Goal: Browse casually: Explore the website without a specific task or goal

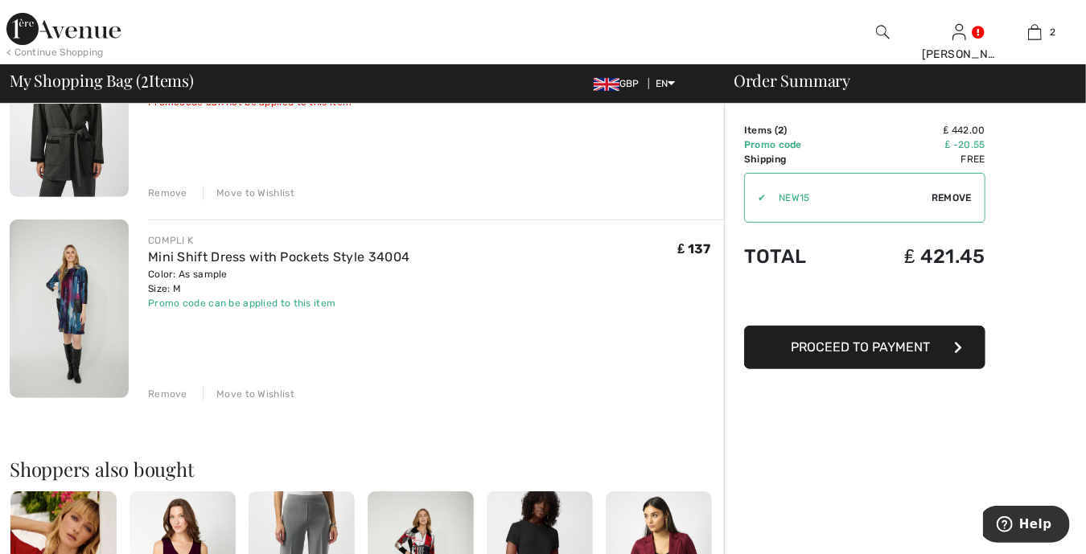
scroll to position [221, 0]
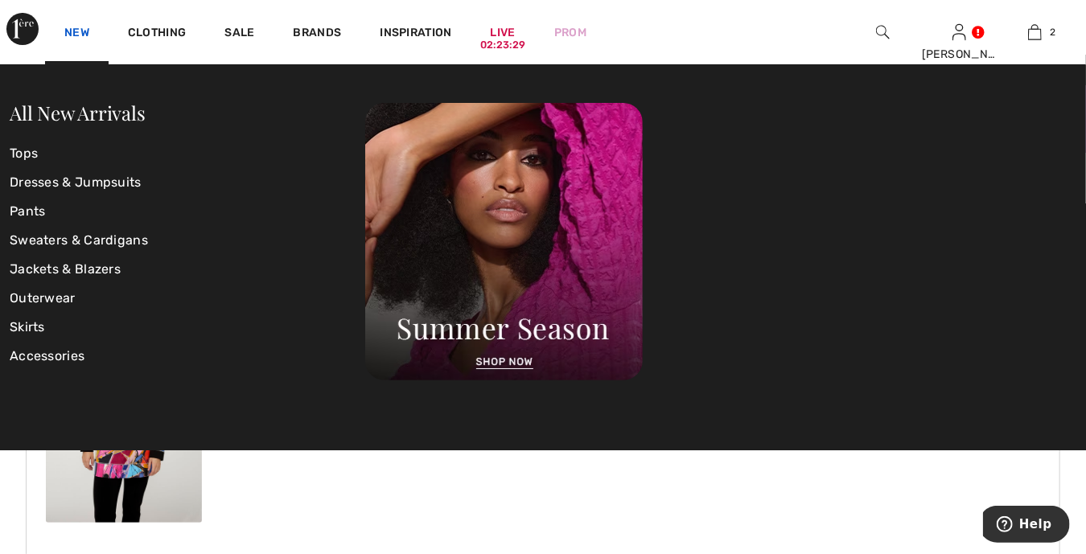
click at [75, 35] on link "New" at bounding box center [76, 34] width 25 height 17
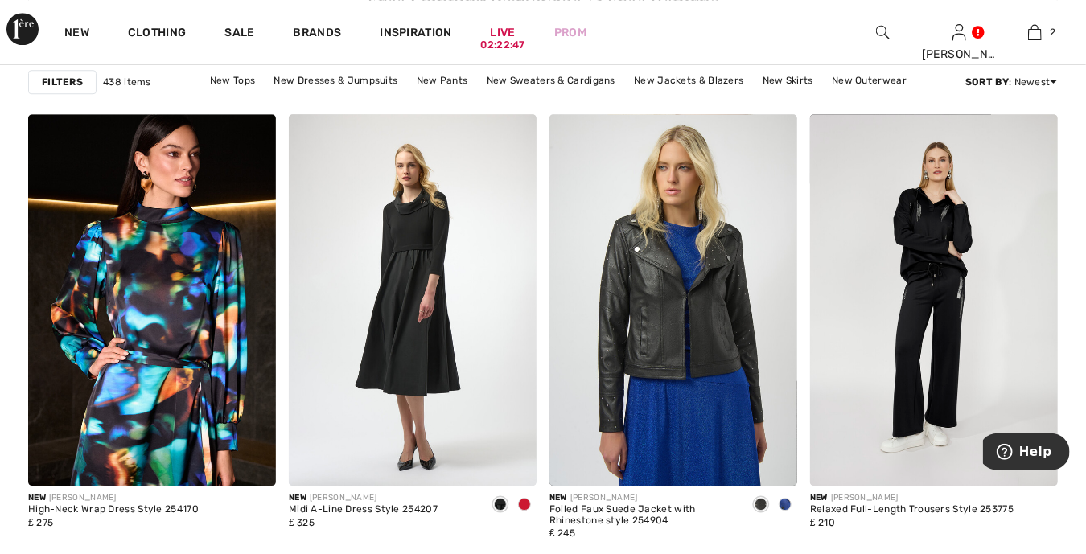
scroll to position [2233, 0]
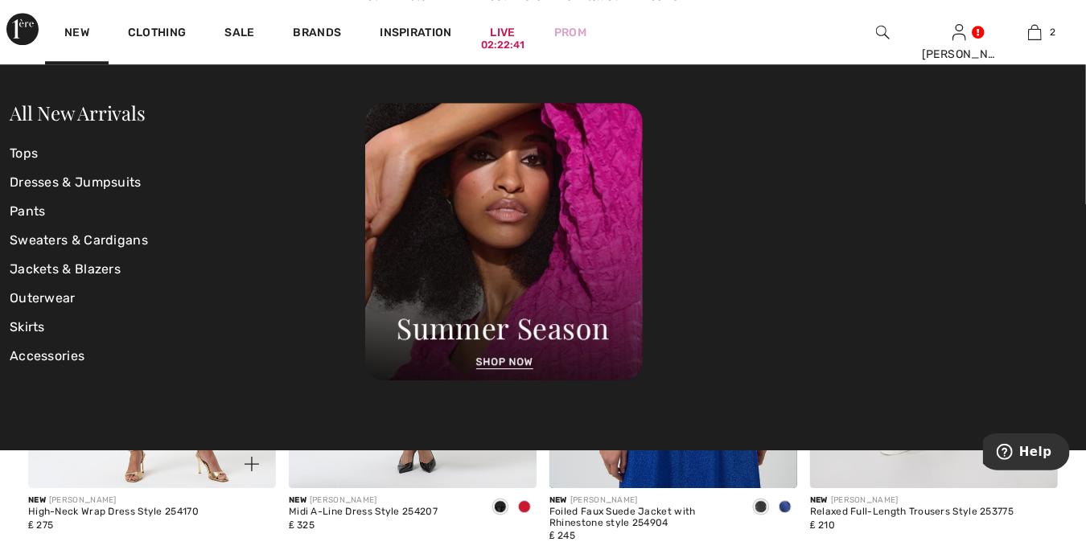
click at [164, 462] on img at bounding box center [152, 303] width 248 height 372
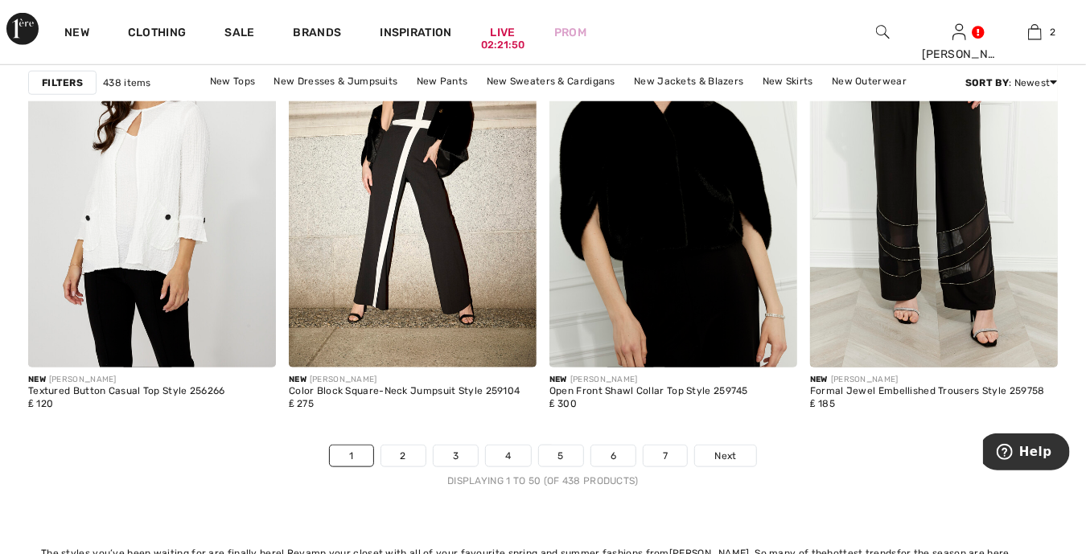
scroll to position [6859, 0]
click at [398, 458] on link "2" at bounding box center [403, 455] width 44 height 21
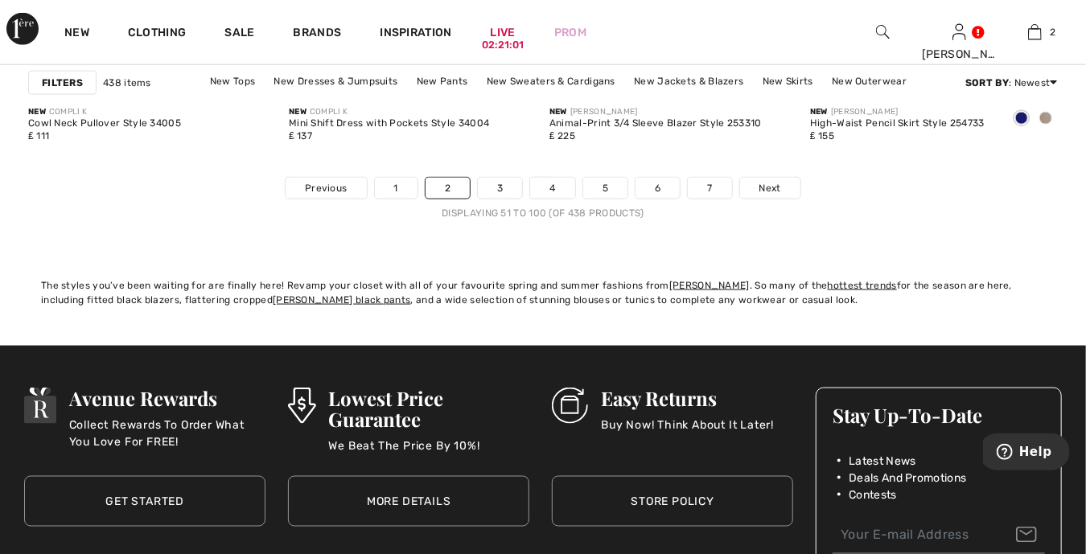
scroll to position [7141, 0]
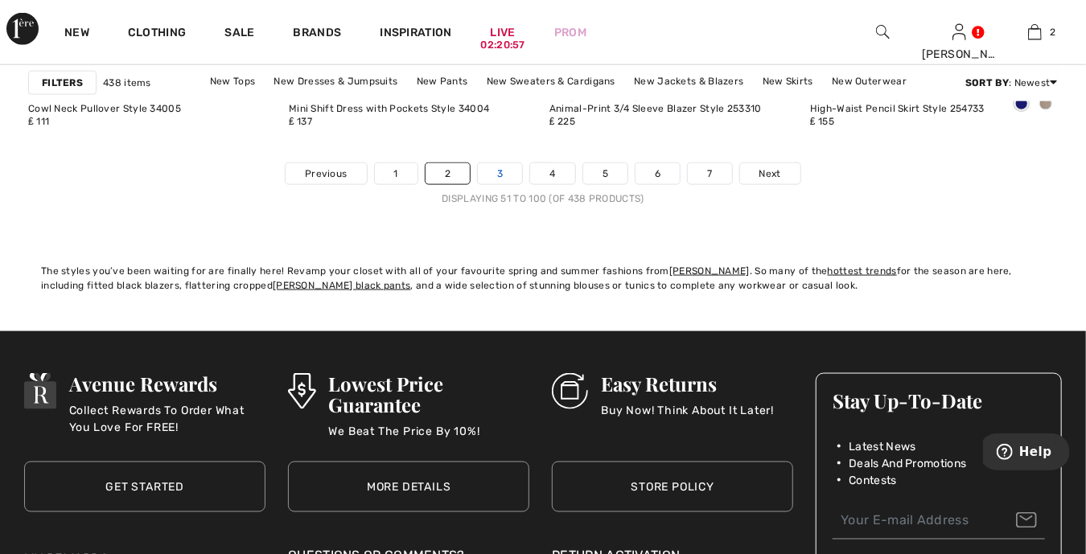
click at [488, 176] on link "3" at bounding box center [500, 173] width 44 height 21
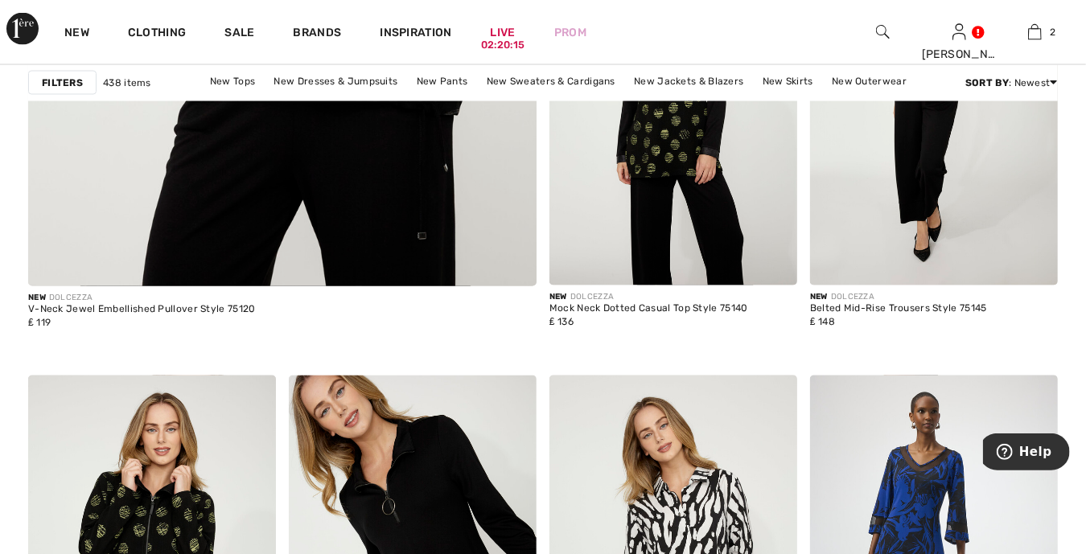
scroll to position [4284, 0]
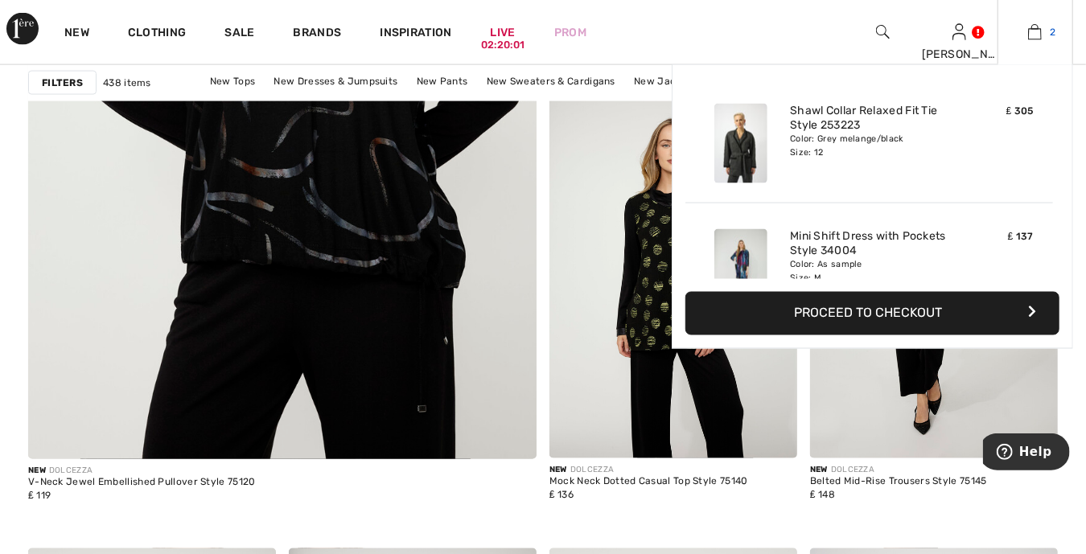
click at [1031, 35] on img at bounding box center [1035, 32] width 14 height 19
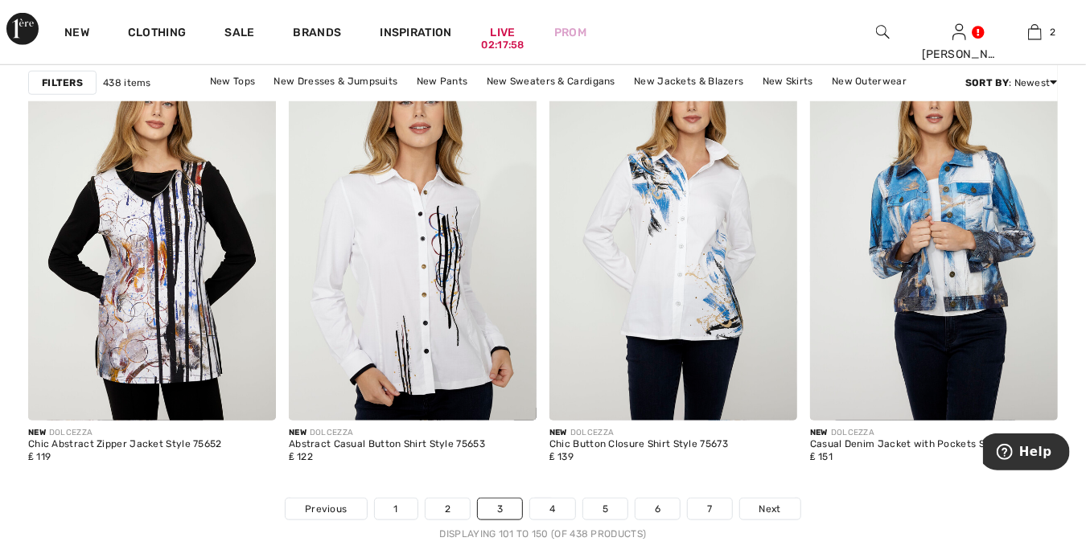
scroll to position [6798, 0]
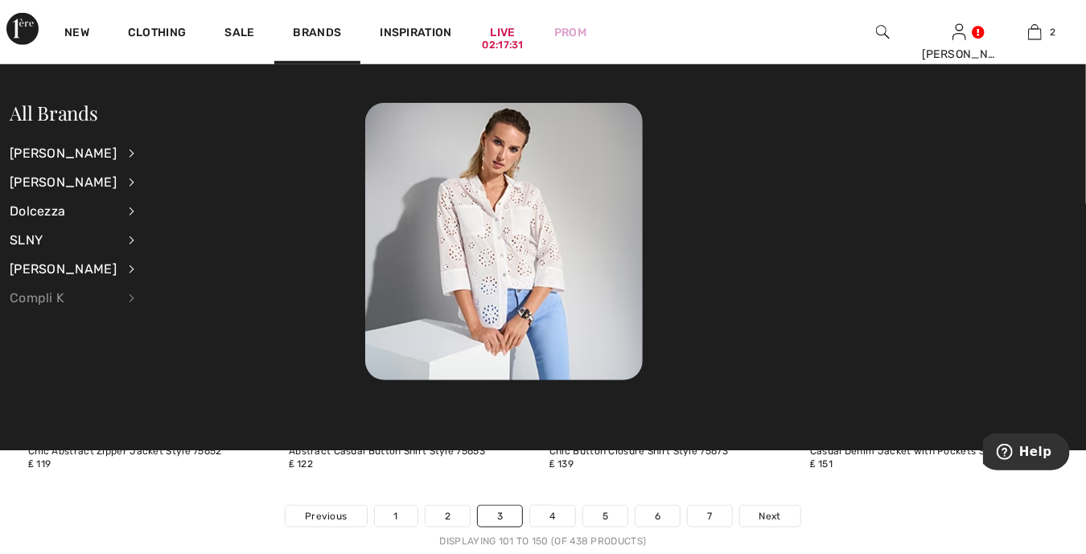
click at [41, 303] on div "Compli K" at bounding box center [63, 298] width 107 height 29
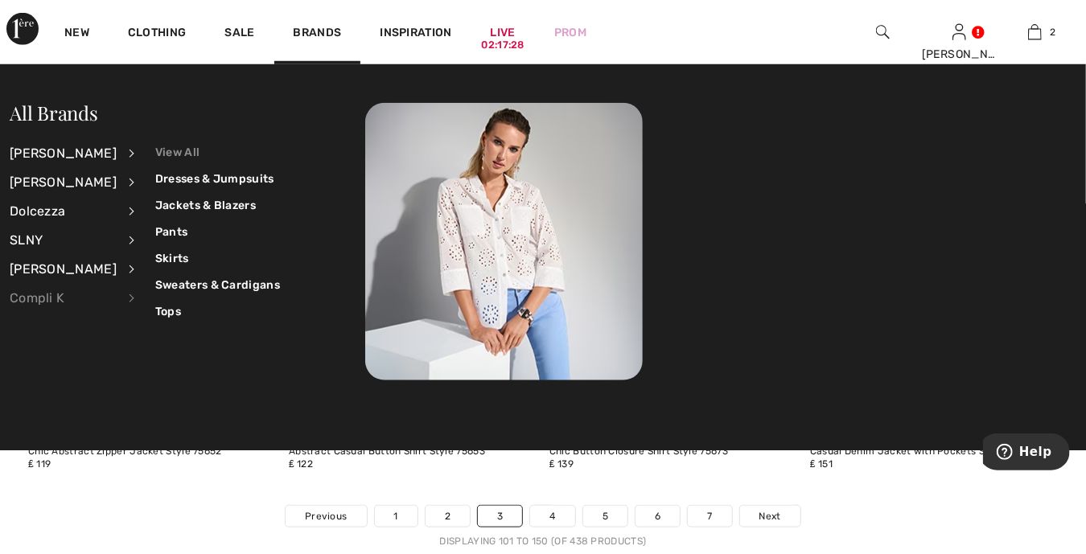
click at [169, 159] on link "View All" at bounding box center [217, 152] width 125 height 27
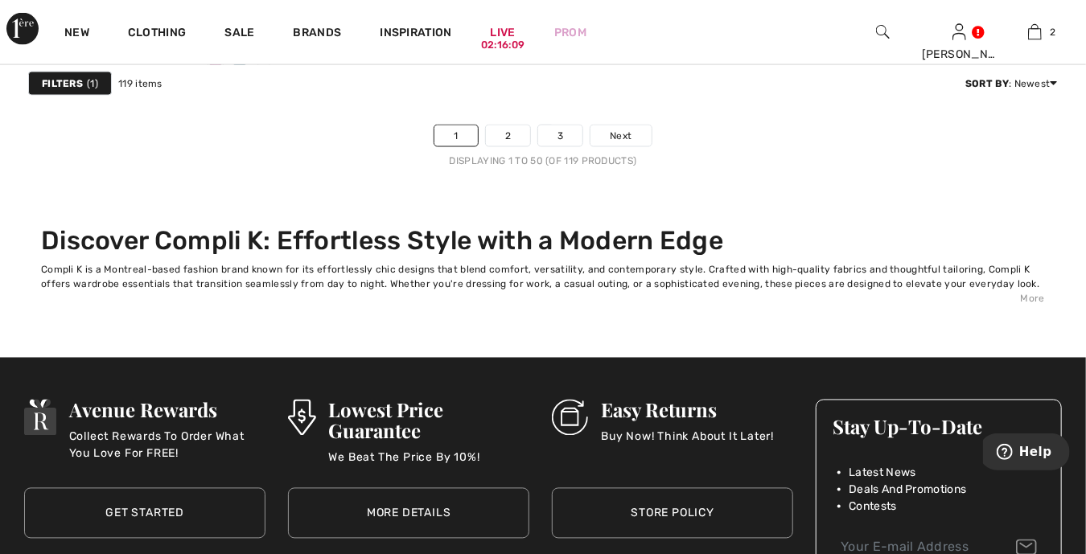
scroll to position [7282, 0]
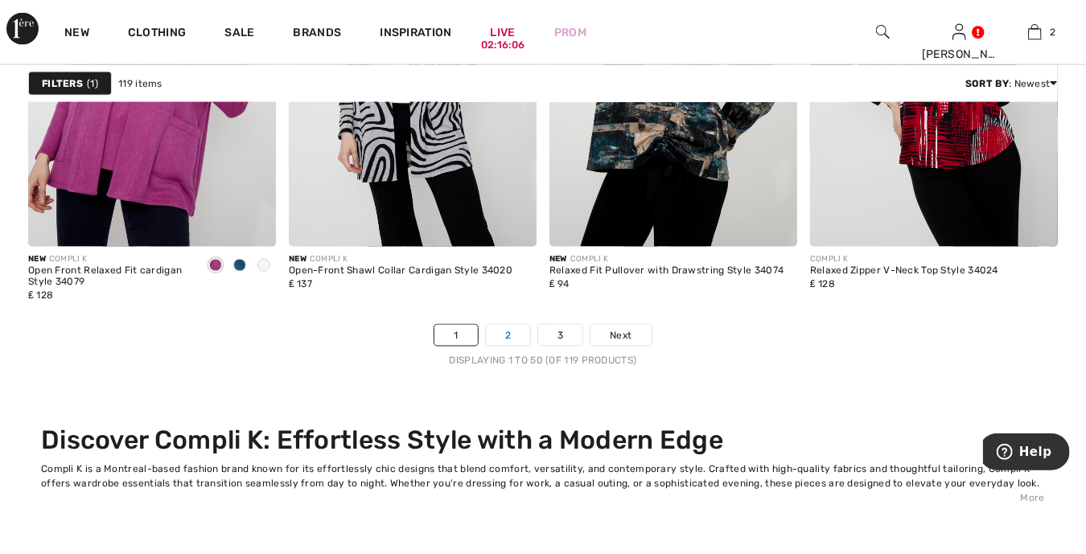
click at [516, 340] on link "2" at bounding box center [508, 335] width 44 height 21
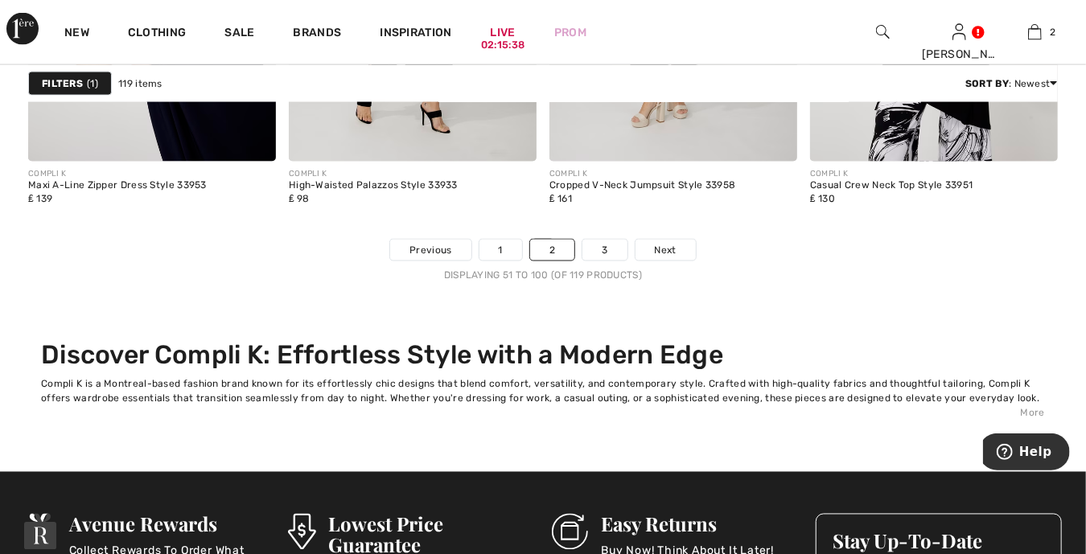
scroll to position [7261, 0]
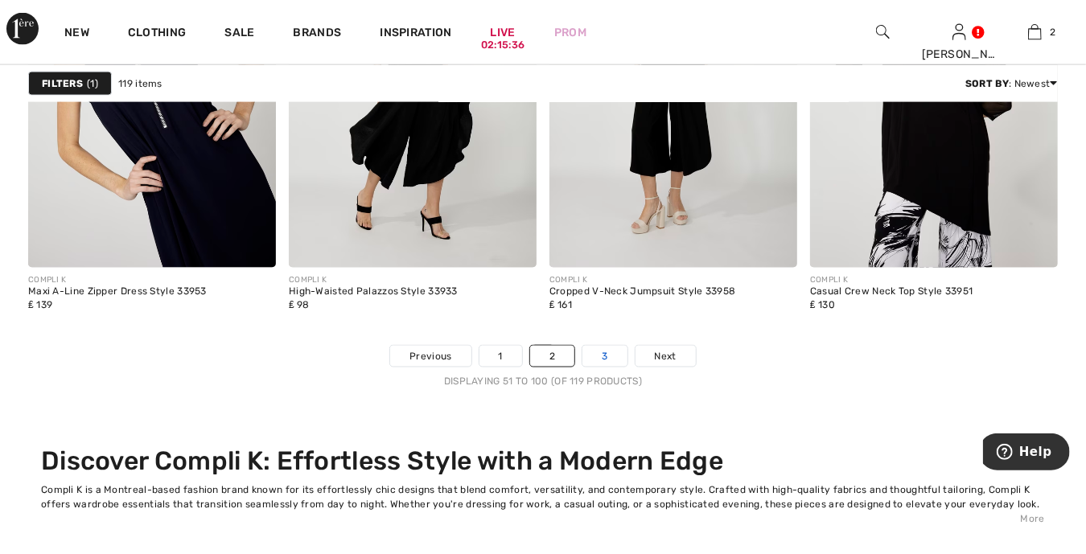
click at [590, 360] on link "3" at bounding box center [605, 356] width 44 height 21
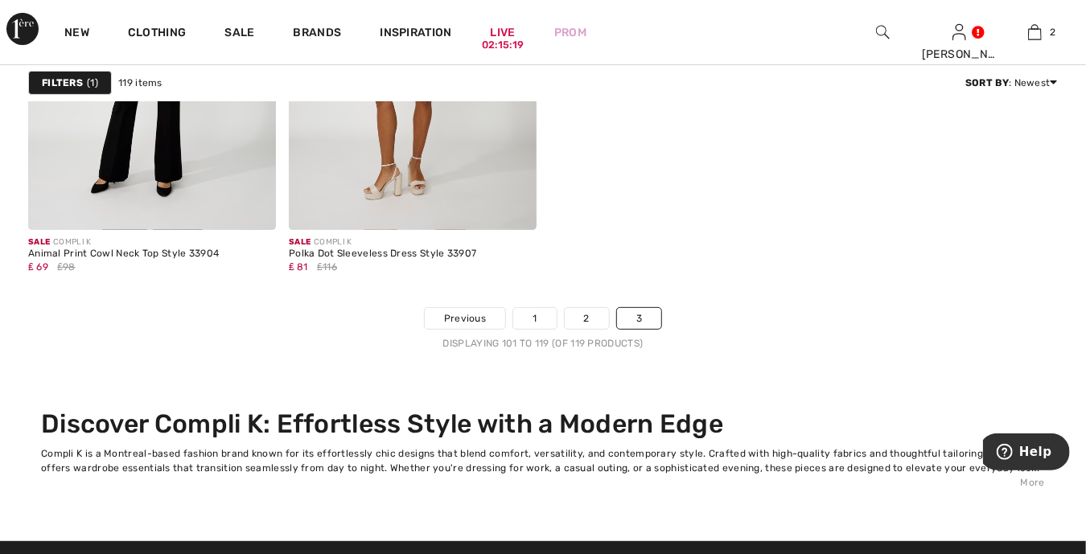
scroll to position [3259, 0]
